Goal: Task Accomplishment & Management: Use online tool/utility

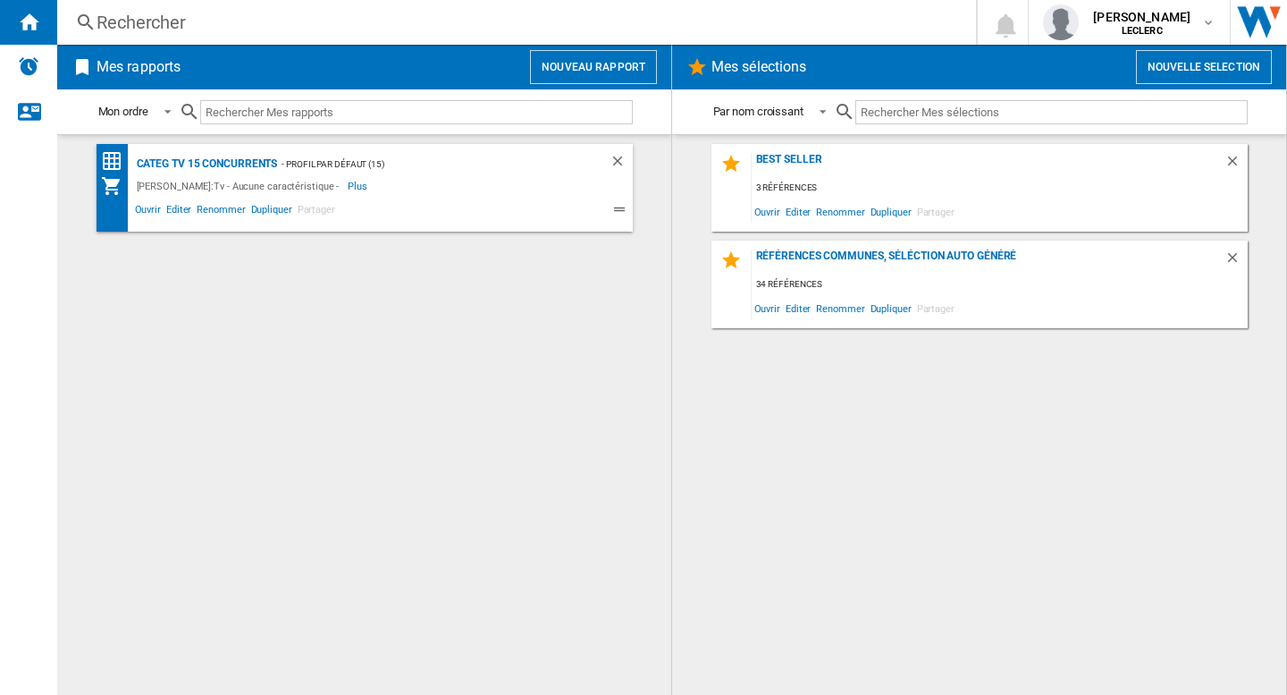
click at [581, 61] on button "Nouveau rapport" at bounding box center [593, 67] width 127 height 34
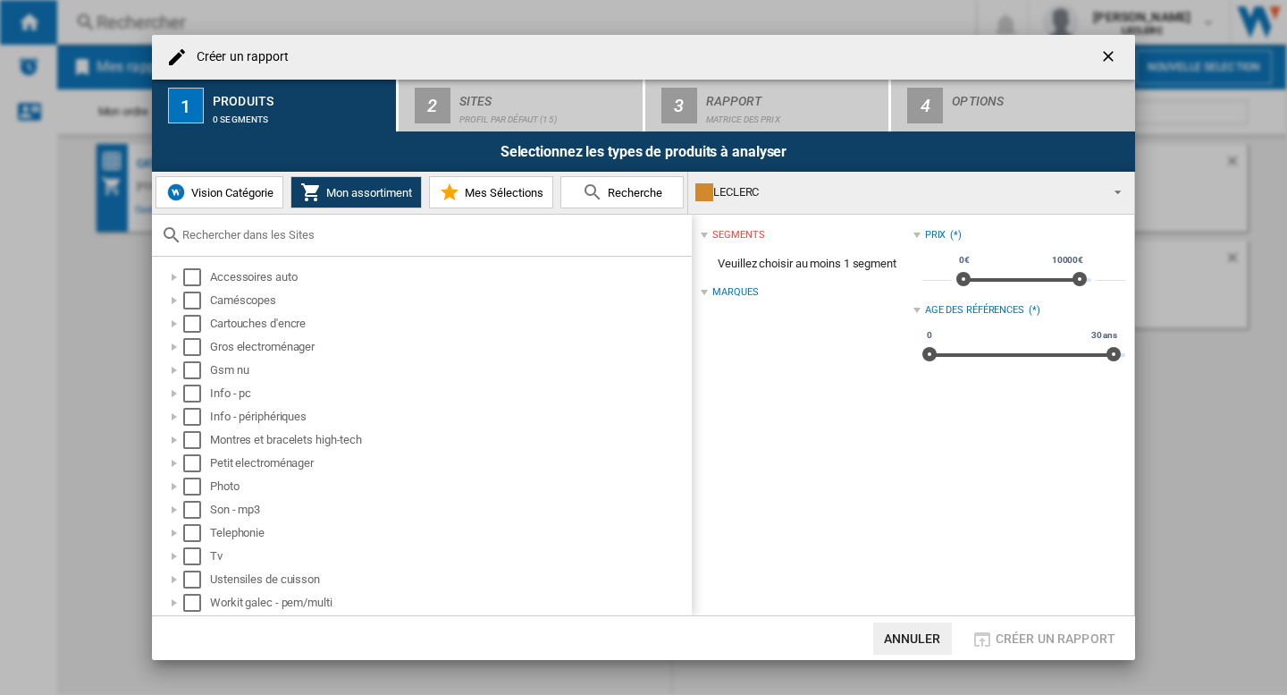
click at [792, 205] on div "LECLERC" at bounding box center [897, 192] width 403 height 25
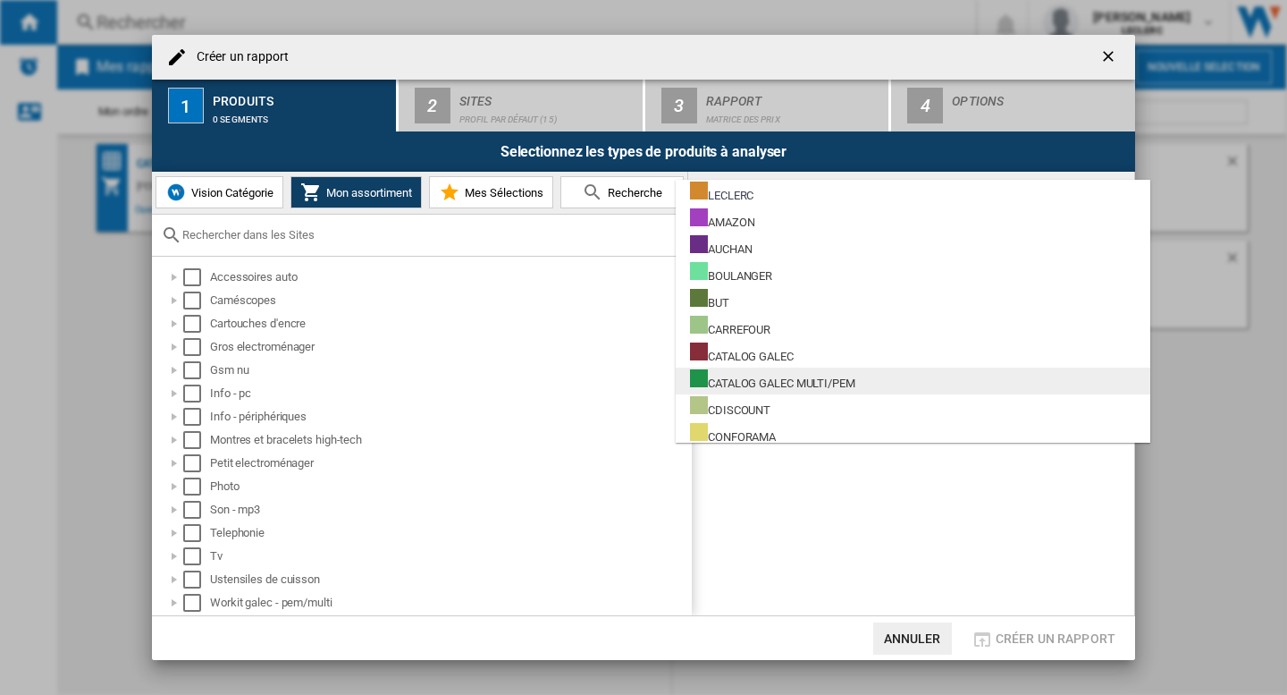
click at [831, 393] on md-option "CATALOG GALEC MULTI/PEM" at bounding box center [913, 380] width 475 height 27
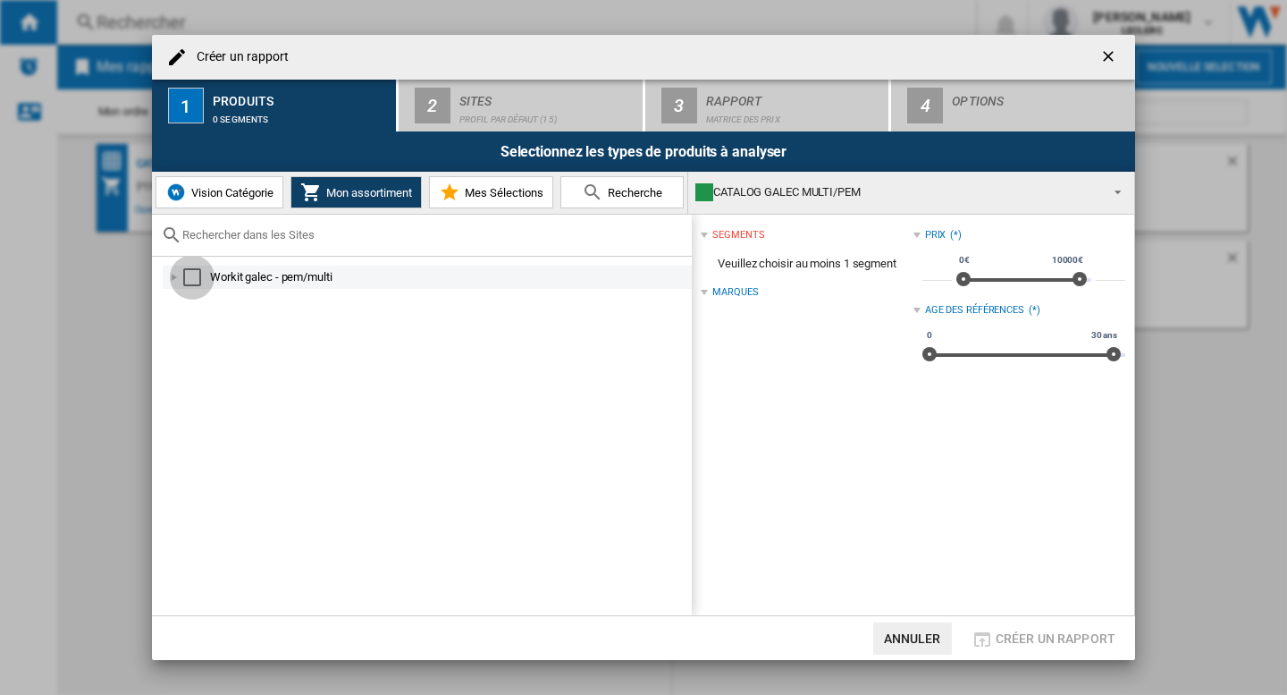
click at [192, 275] on div "Select" at bounding box center [192, 277] width 18 height 18
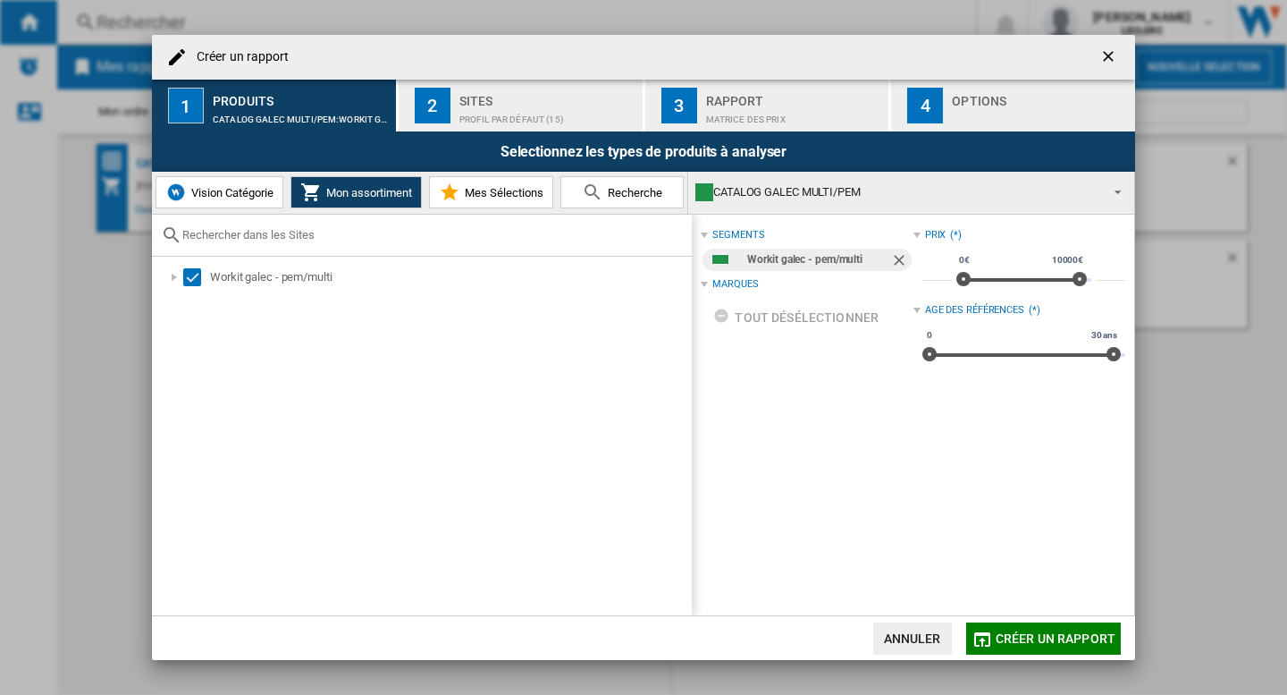
click at [1096, 635] on span "Créer un rapport" at bounding box center [1056, 638] width 120 height 14
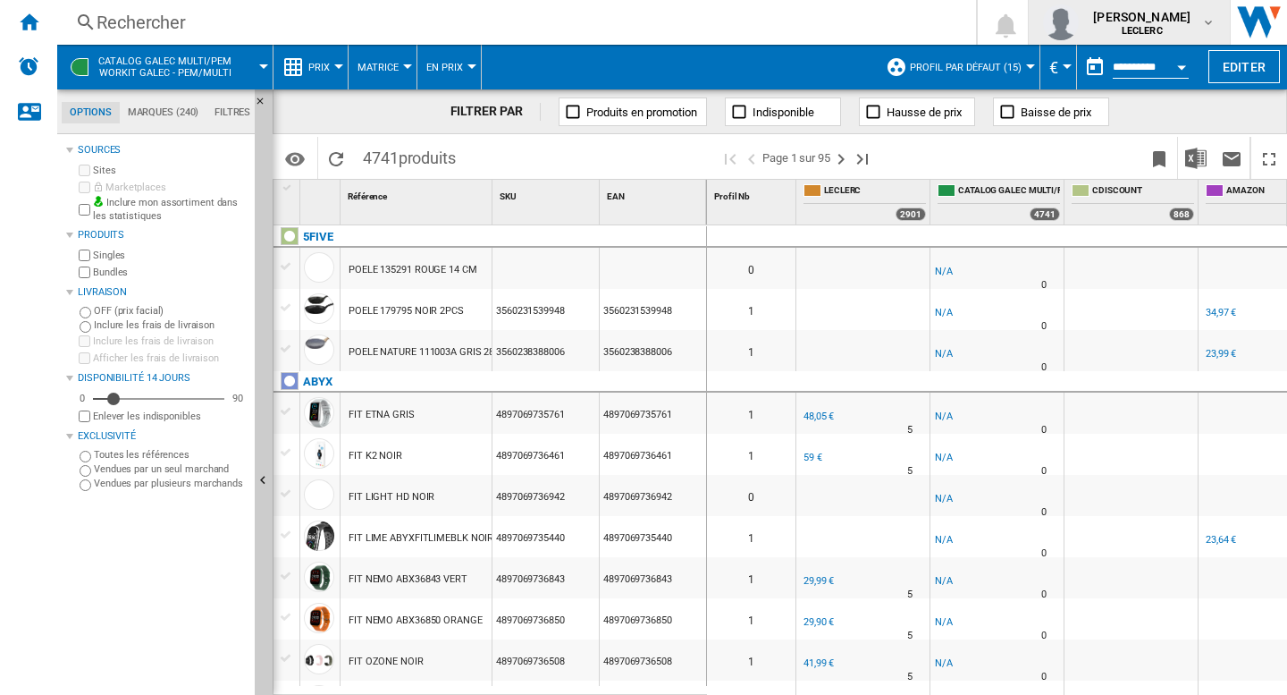
click at [1179, 20] on span "[PERSON_NAME]" at bounding box center [1141, 17] width 97 height 18
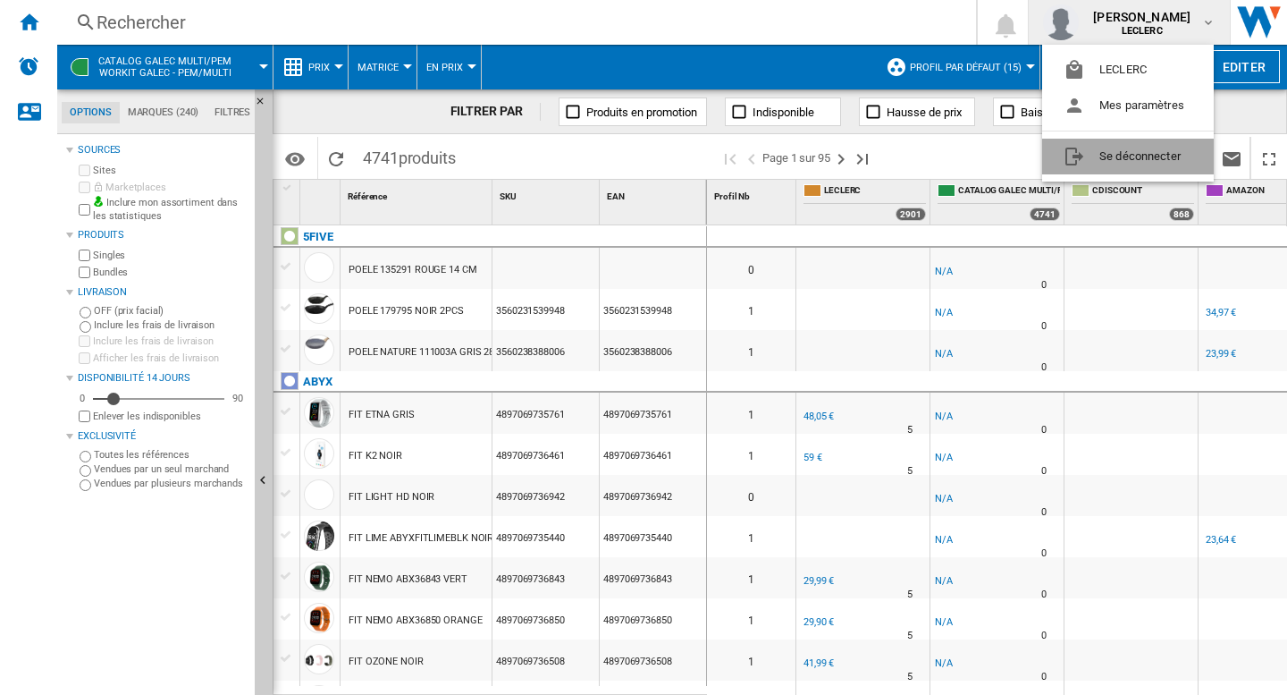
click at [1092, 156] on button "Se déconnecter" at bounding box center [1128, 157] width 172 height 36
